Goal: Information Seeking & Learning: Learn about a topic

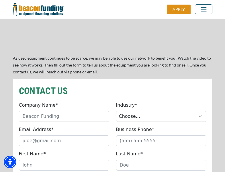
scroll to position [487, 0]
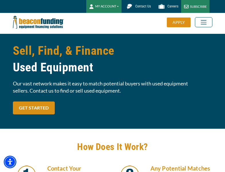
scroll to position [447, 0]
